Goal: Transaction & Acquisition: Purchase product/service

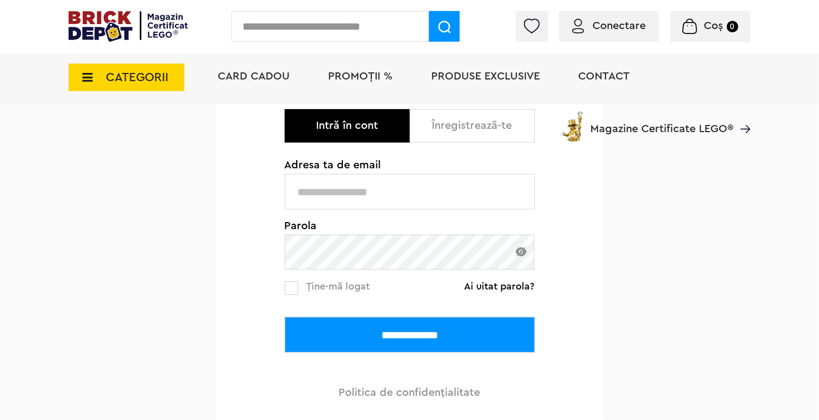
scroll to position [140, 0]
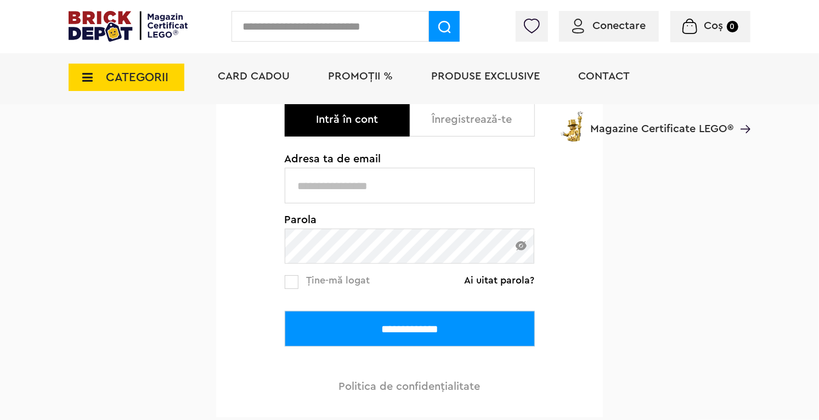
click at [378, 190] on input "text" at bounding box center [410, 186] width 250 height 36
type input "**********"
click at [403, 325] on input "**********" at bounding box center [410, 329] width 250 height 36
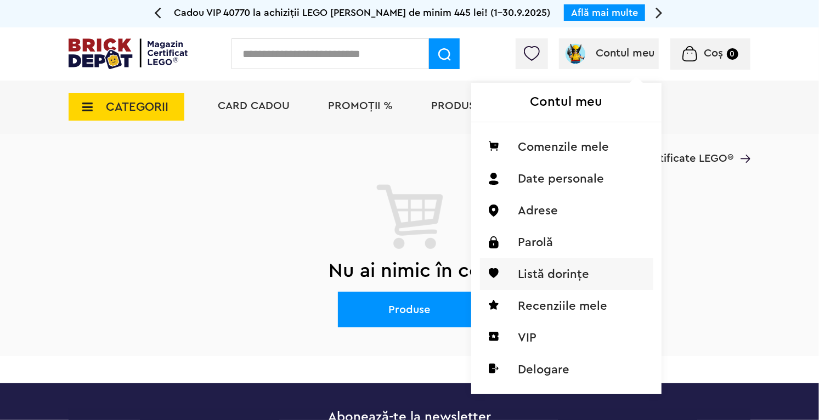
click at [541, 278] on li "Listă dorințe" at bounding box center [566, 274] width 173 height 32
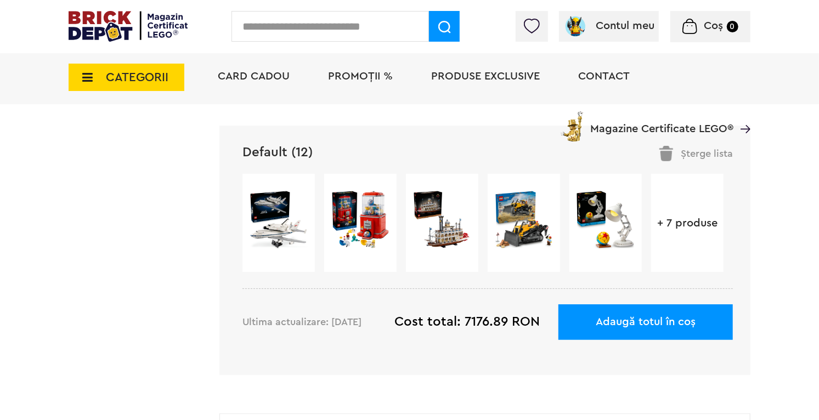
scroll to position [317, 0]
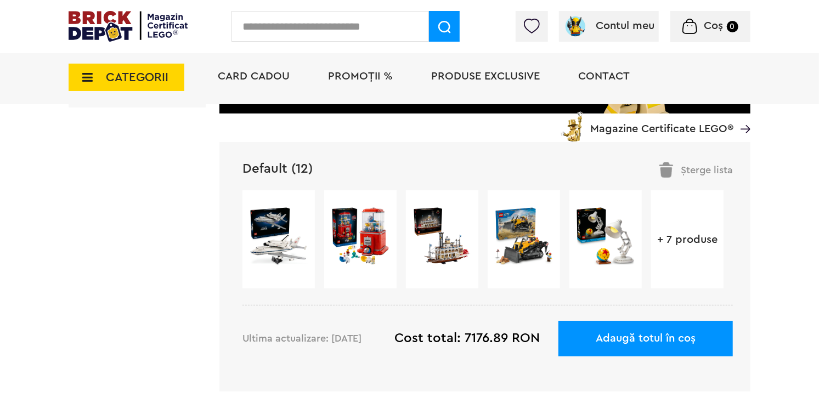
click at [297, 168] on link "Default (12)" at bounding box center [277, 168] width 70 height 13
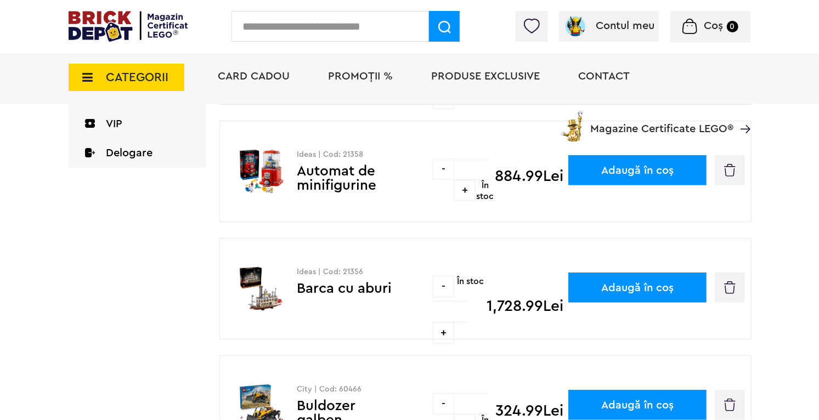
scroll to position [246, 0]
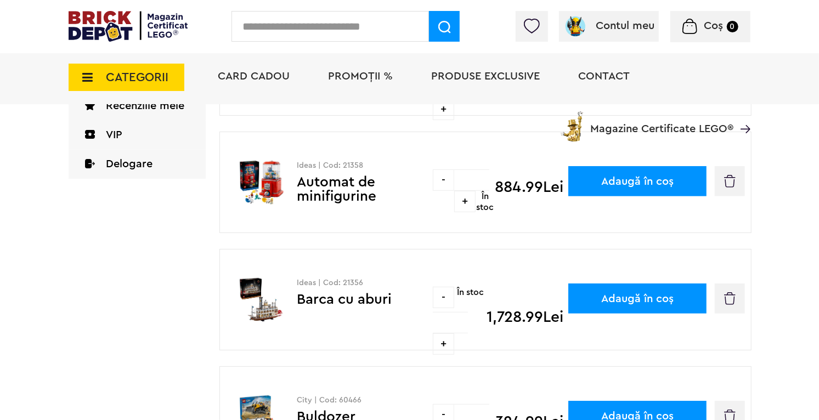
click at [635, 182] on button "Adaugă în coș" at bounding box center [637, 181] width 138 height 30
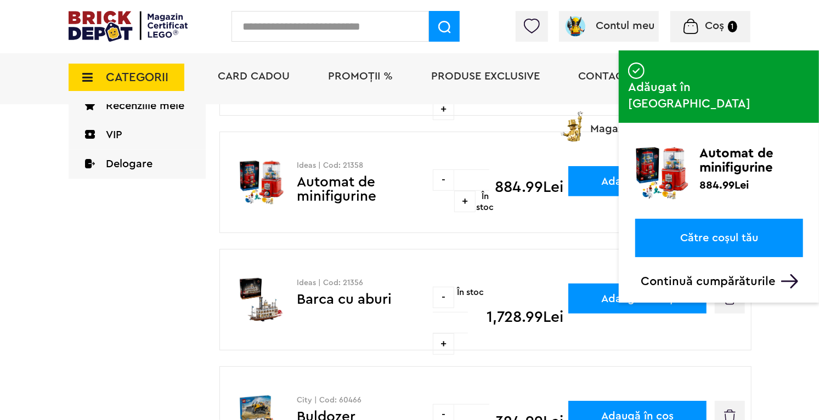
click at [668, 274] on p "Continuă cumpărăturile" at bounding box center [722, 281] width 162 height 14
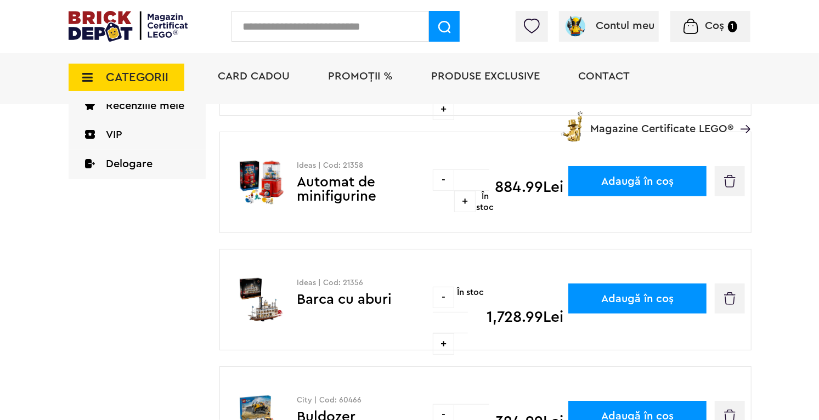
click at [629, 307] on button "Adaugă în coș" at bounding box center [637, 299] width 138 height 30
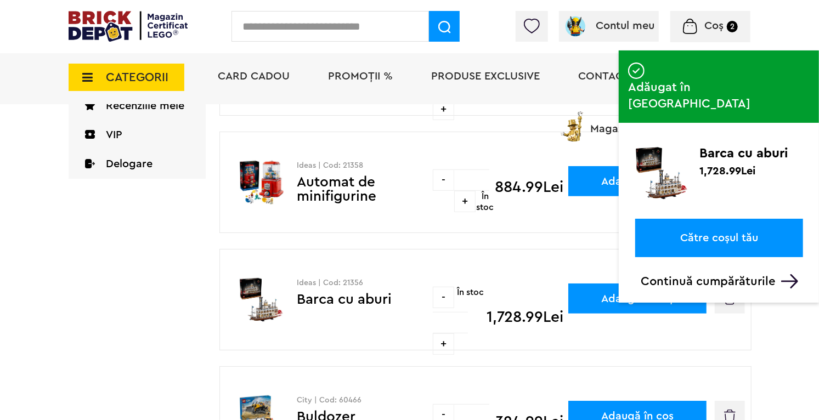
click at [661, 274] on p "Continuă cumpărăturile" at bounding box center [722, 281] width 162 height 14
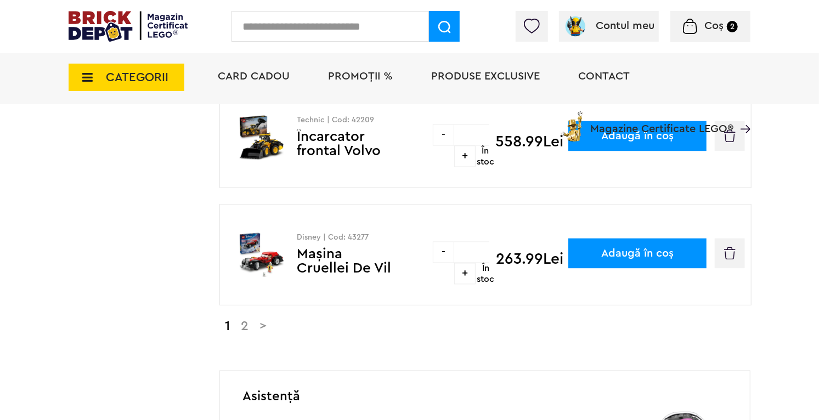
scroll to position [1118, 0]
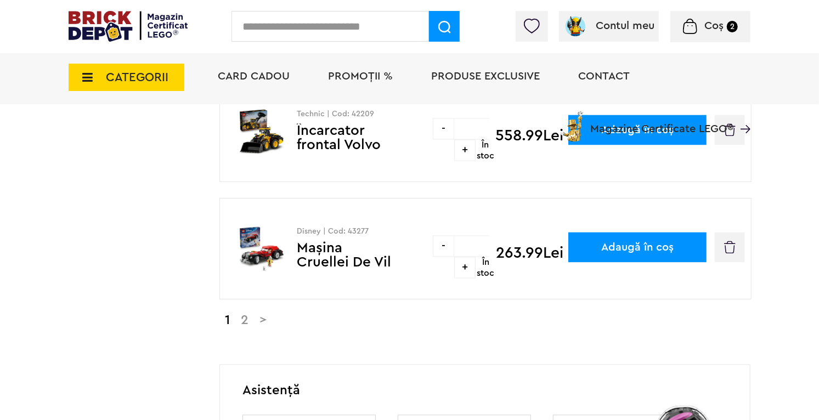
click at [244, 316] on link "2" at bounding box center [244, 320] width 19 height 13
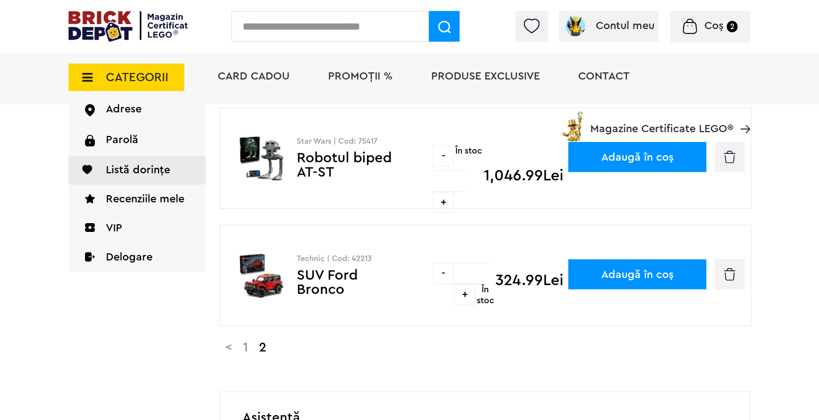
scroll to position [140, 0]
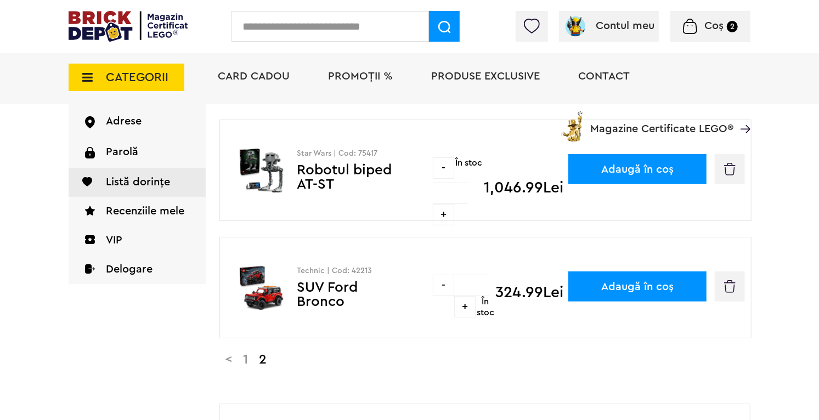
click at [251, 356] on link "1" at bounding box center [245, 359] width 16 height 13
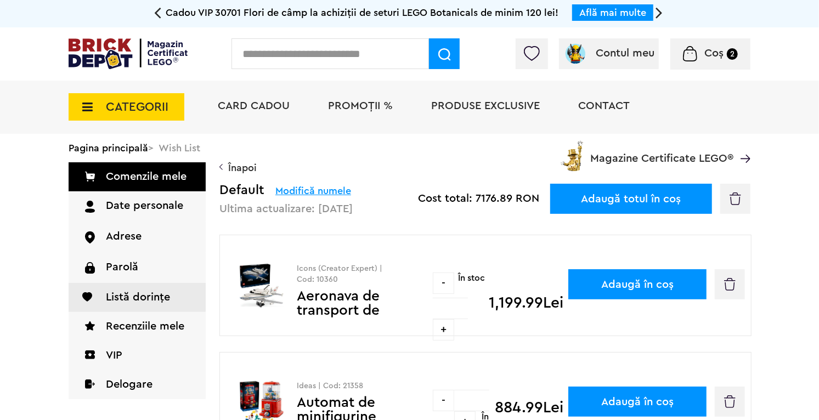
click at [715, 50] on span "Coș" at bounding box center [713, 53] width 19 height 11
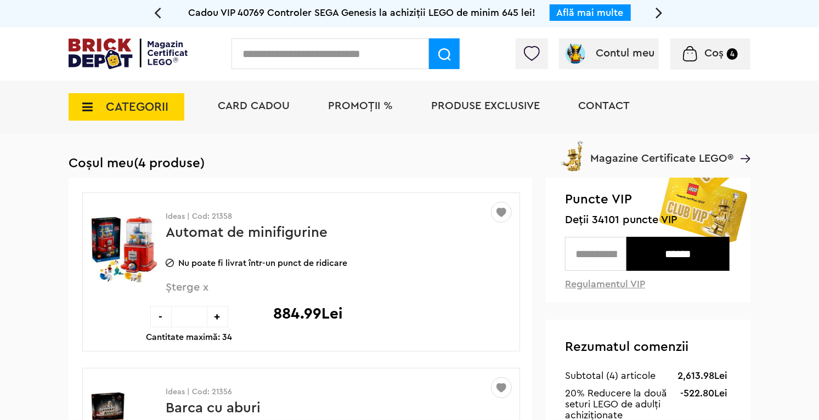
click at [253, 235] on link "Automat de minifigurine" at bounding box center [247, 232] width 162 height 14
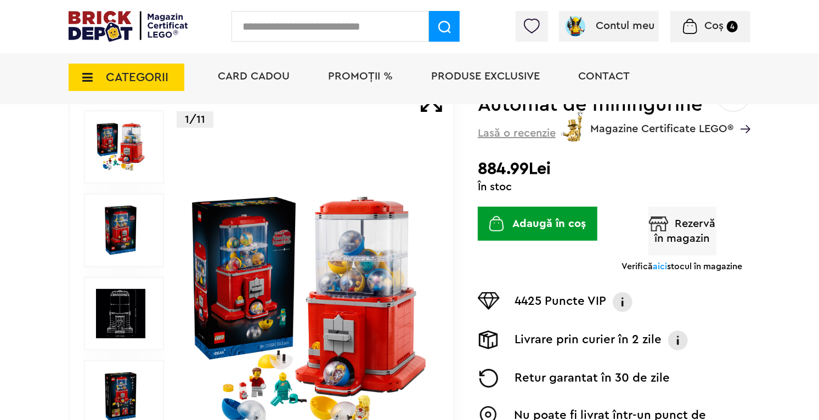
scroll to position [70, 0]
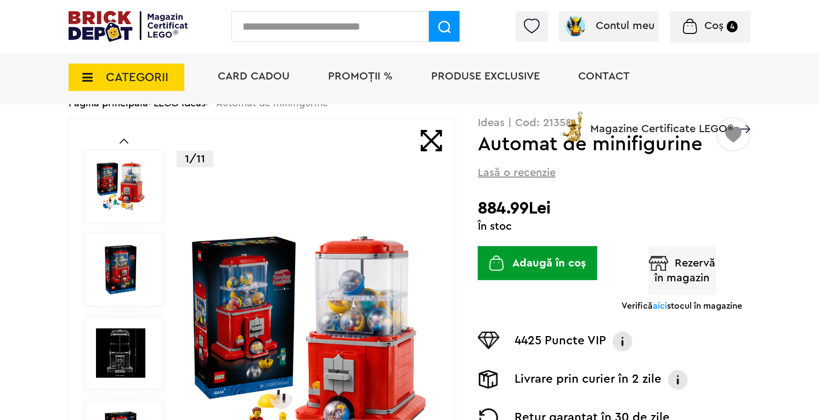
click at [275, 281] on img at bounding box center [309, 354] width 242 height 242
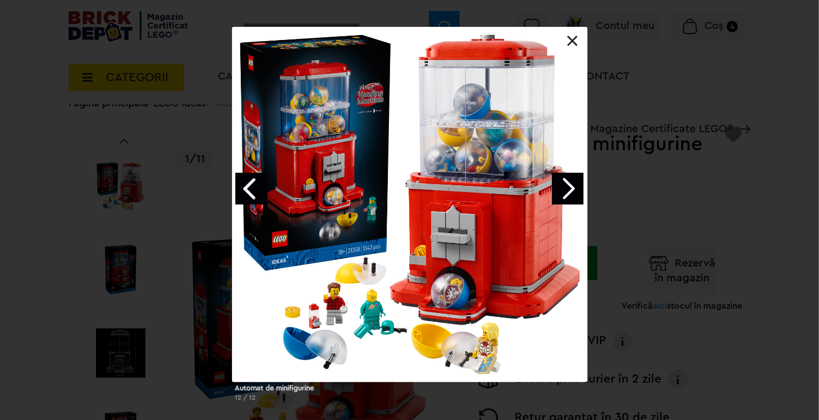
click at [575, 186] on link "Next image" at bounding box center [568, 189] width 32 height 32
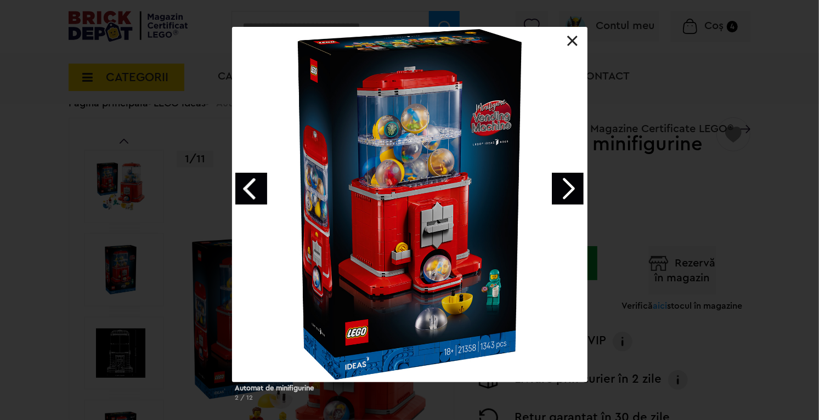
click at [575, 186] on link "Next image" at bounding box center [568, 189] width 32 height 32
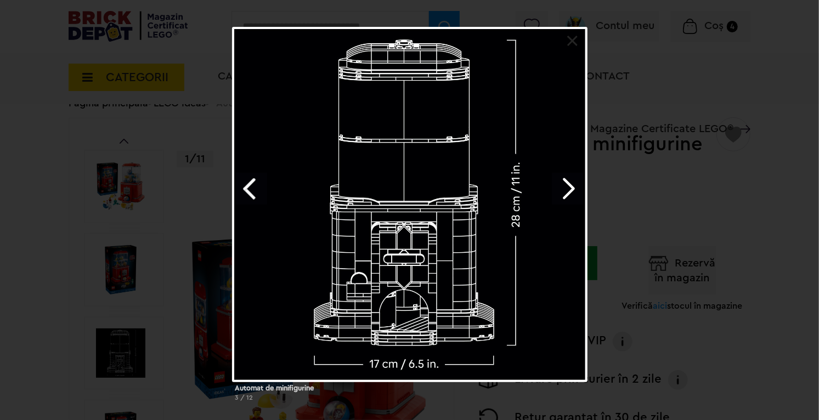
click at [575, 186] on link "Next image" at bounding box center [568, 189] width 32 height 32
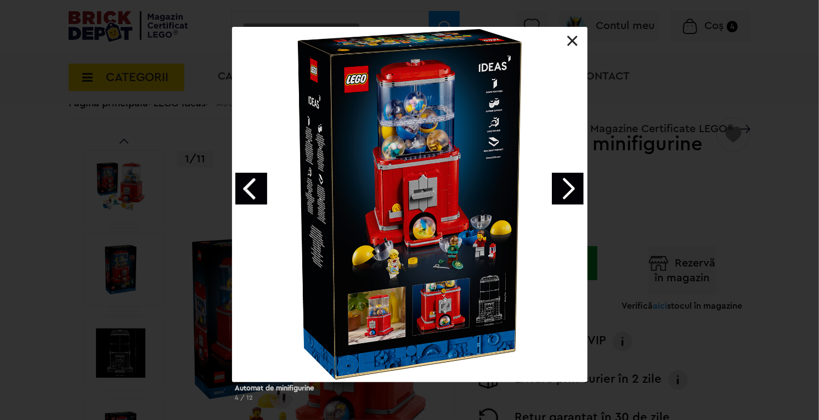
click at [569, 187] on link "Next image" at bounding box center [568, 189] width 32 height 32
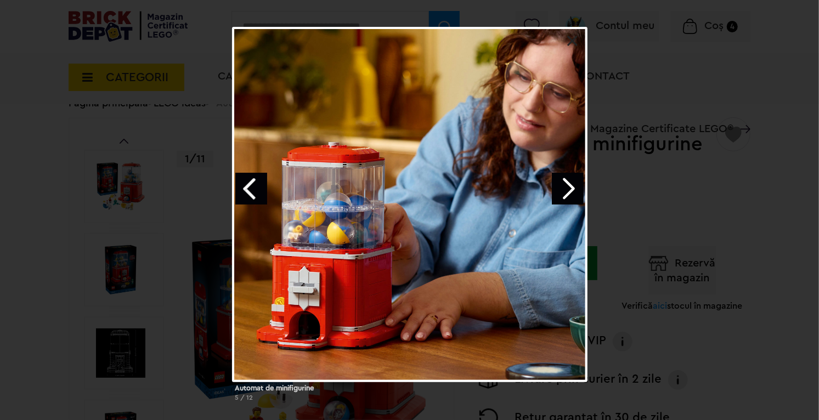
click at [569, 187] on link "Next image" at bounding box center [568, 189] width 32 height 32
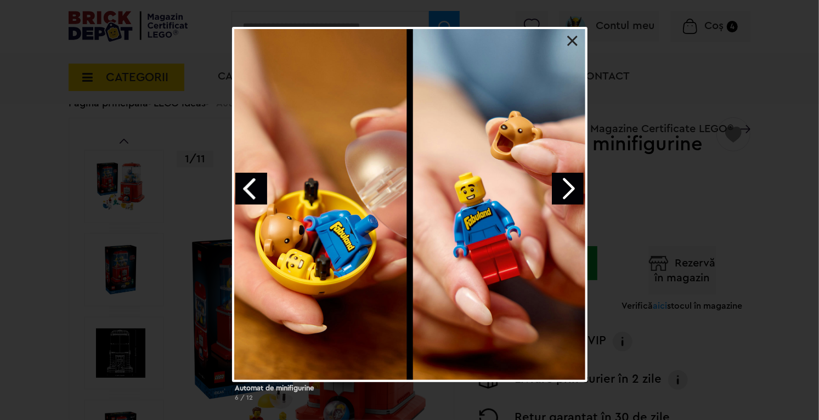
click at [569, 187] on link "Next image" at bounding box center [568, 189] width 32 height 32
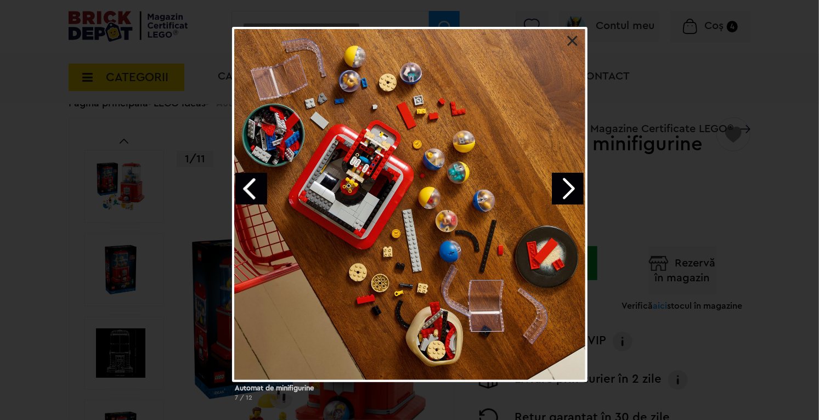
click at [569, 187] on link "Next image" at bounding box center [568, 189] width 32 height 32
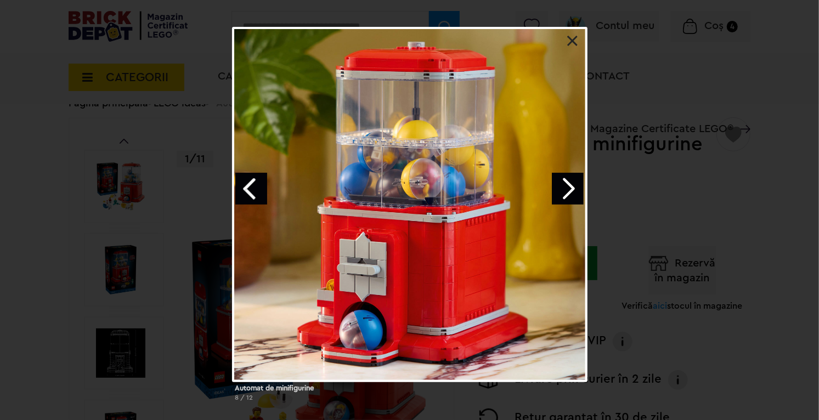
click at [569, 187] on link "Next image" at bounding box center [568, 189] width 32 height 32
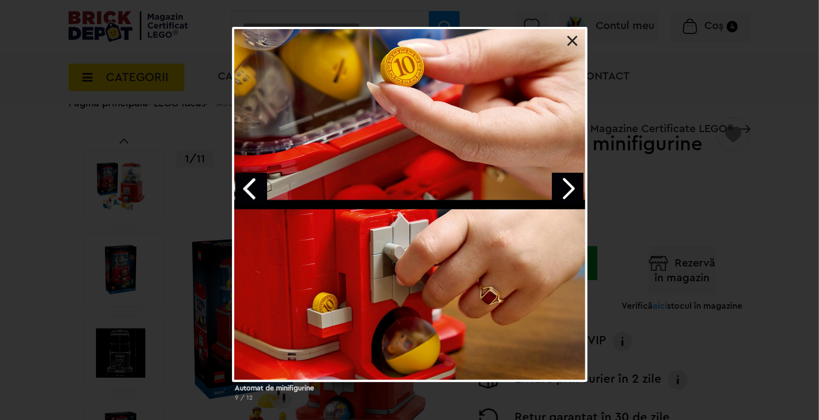
click at [569, 187] on link "Next image" at bounding box center [568, 189] width 32 height 32
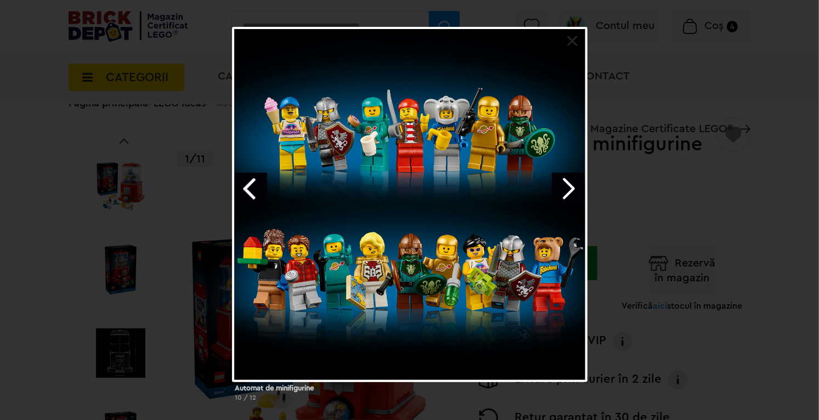
click at [569, 187] on link "Next image" at bounding box center [568, 189] width 32 height 32
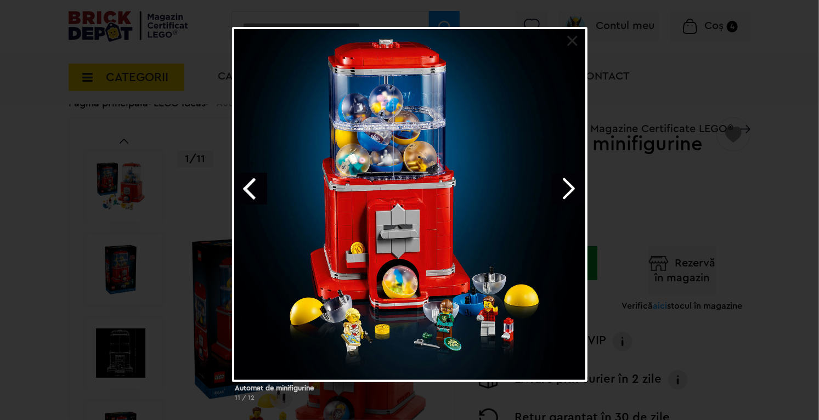
click at [569, 187] on link "Next image" at bounding box center [568, 189] width 32 height 32
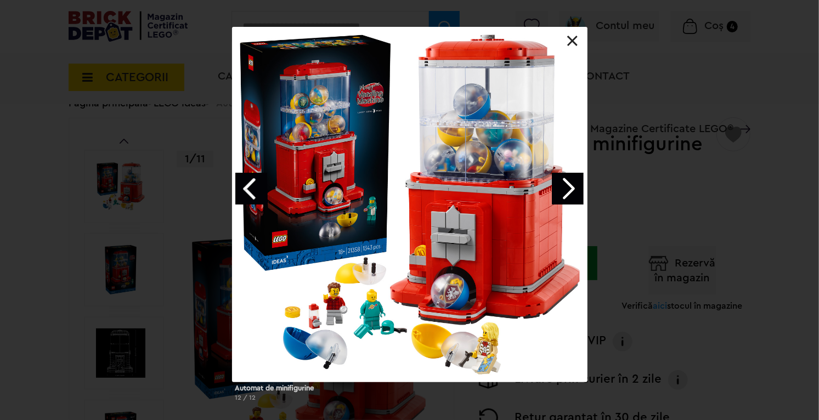
click at [572, 36] on link at bounding box center [572, 41] width 11 height 11
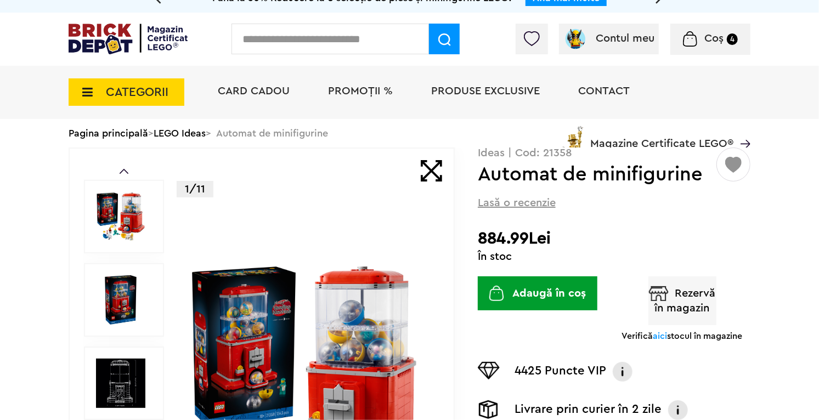
scroll to position [0, 0]
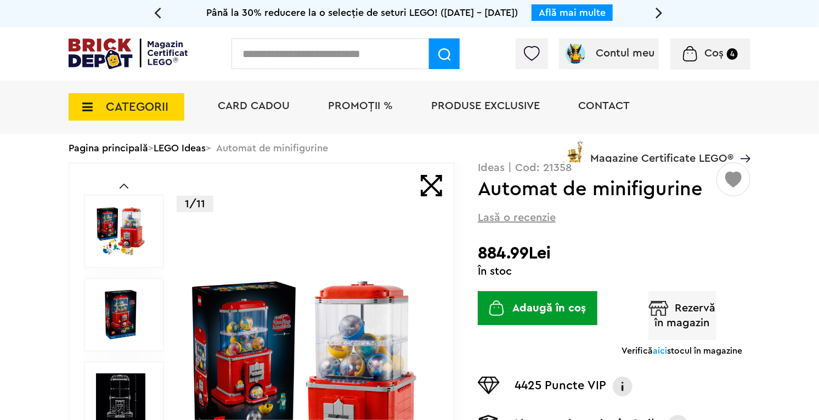
click at [385, 105] on span "PROMOȚII %" at bounding box center [360, 105] width 65 height 11
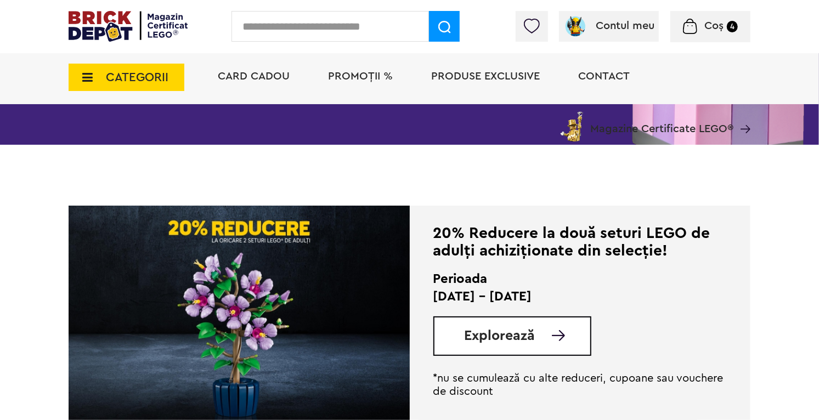
scroll to position [180, 0]
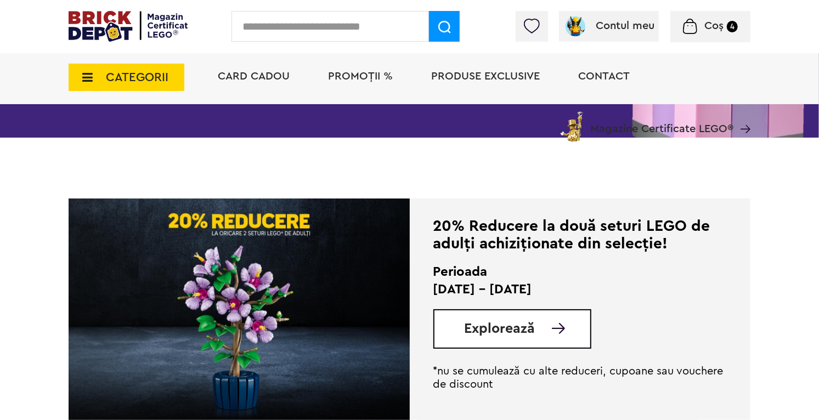
click at [526, 332] on span "Explorează" at bounding box center [500, 329] width 71 height 14
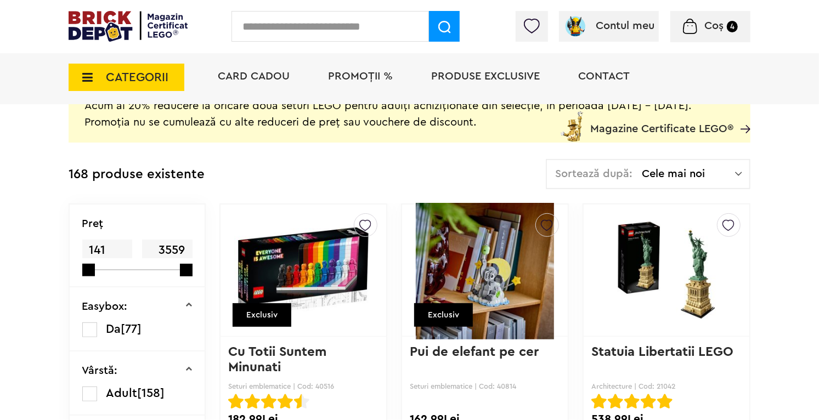
scroll to position [279, 0]
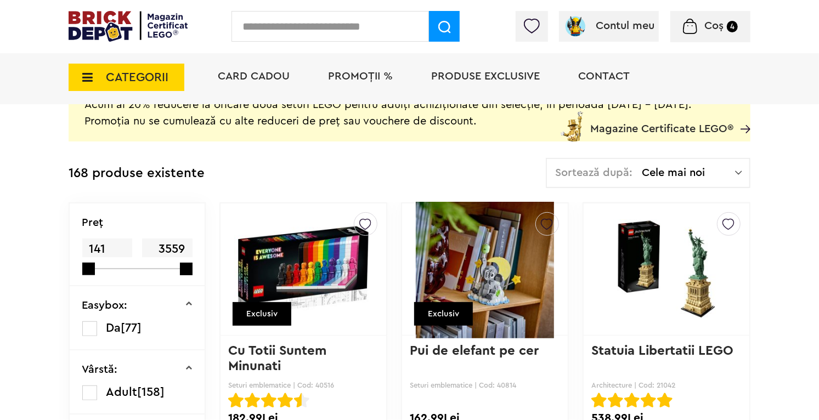
click at [736, 176] on img at bounding box center [738, 172] width 7 height 11
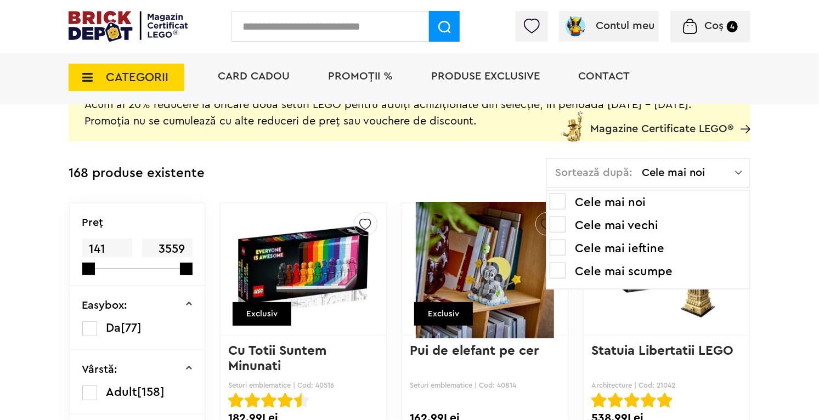
click at [620, 274] on li "Cele mai scumpe" at bounding box center [648, 272] width 197 height 18
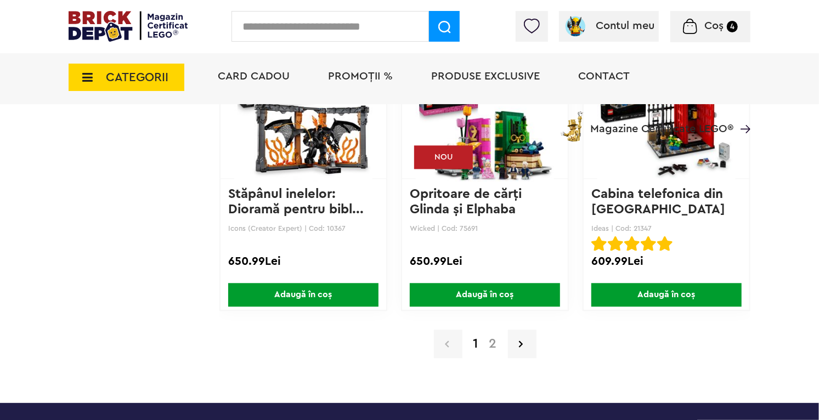
scroll to position [8813, 0]
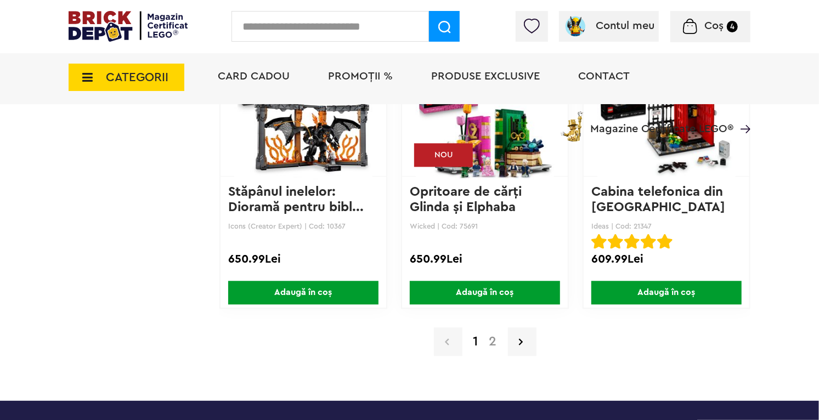
click at [491, 335] on link "2" at bounding box center [493, 341] width 19 height 13
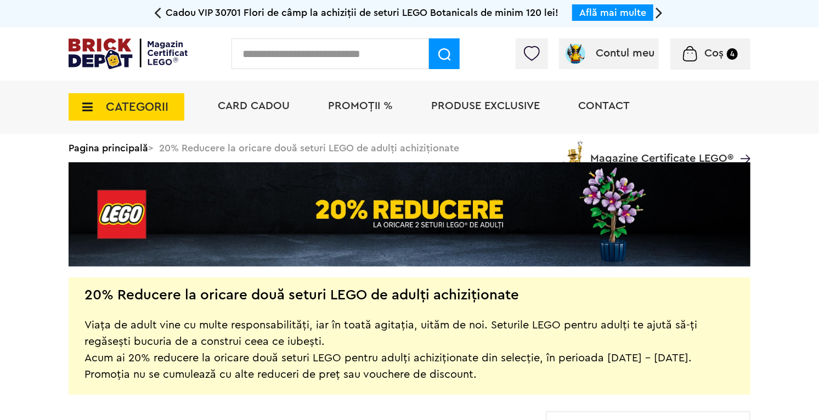
click at [719, 50] on span "Coș" at bounding box center [713, 53] width 19 height 11
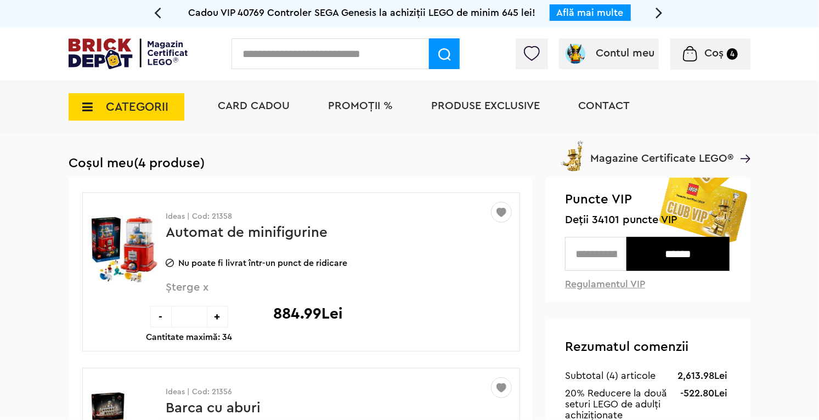
click at [197, 286] on span "Șterge x" at bounding box center [321, 294] width 310 height 24
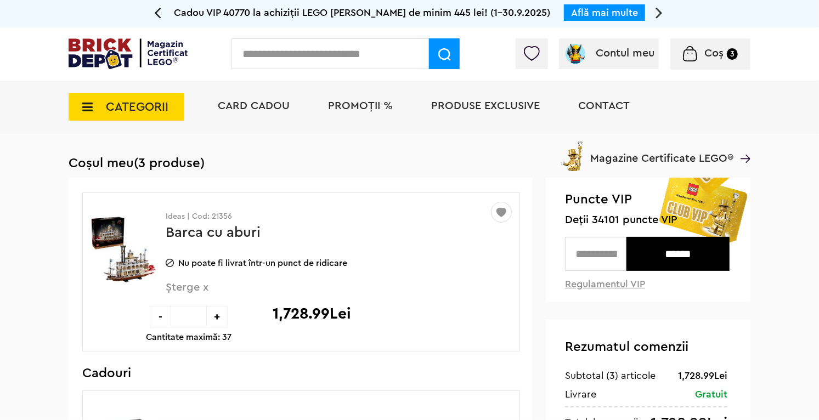
click at [189, 288] on span "Șterge x" at bounding box center [321, 294] width 310 height 24
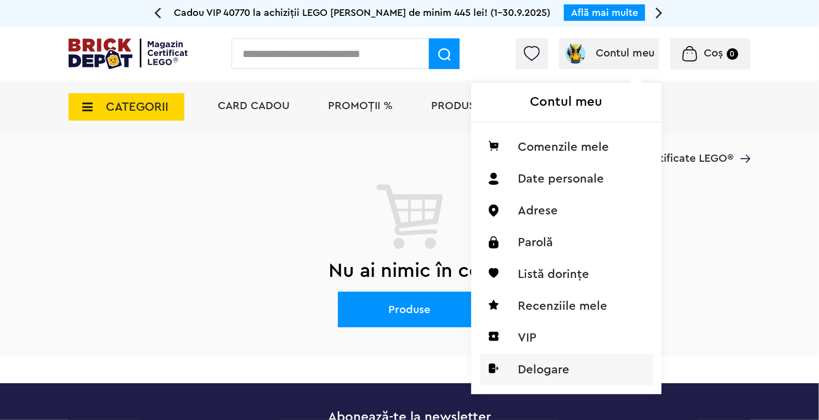
click at [528, 372] on li "Delogare" at bounding box center [566, 370] width 173 height 32
